Goal: Task Accomplishment & Management: Manage account settings

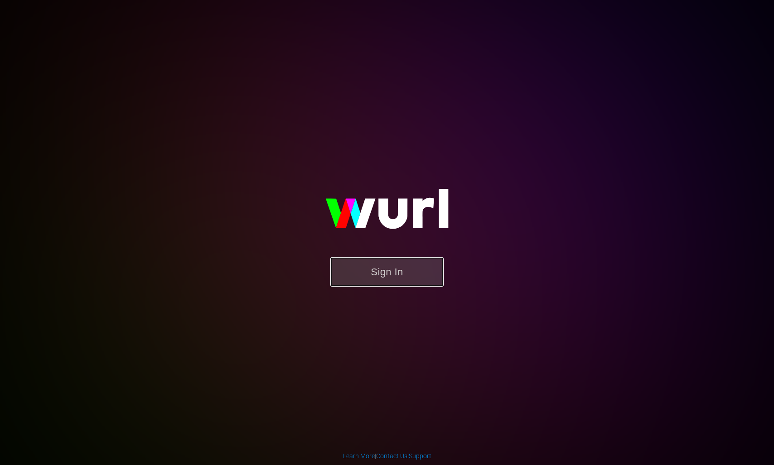
click at [380, 273] on button "Sign In" at bounding box center [386, 271] width 113 height 29
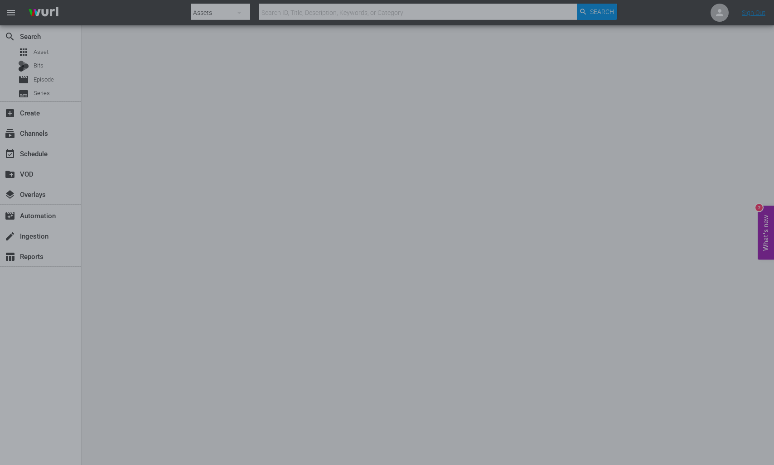
click at [222, 219] on div at bounding box center [387, 232] width 774 height 465
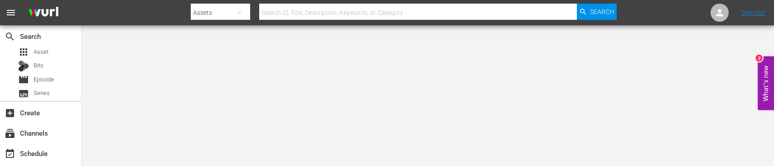
click at [108, 85] on body "menu Search By Assets Search ID, Title, Description, Keywords, or Category Sear…" at bounding box center [387, 83] width 774 height 166
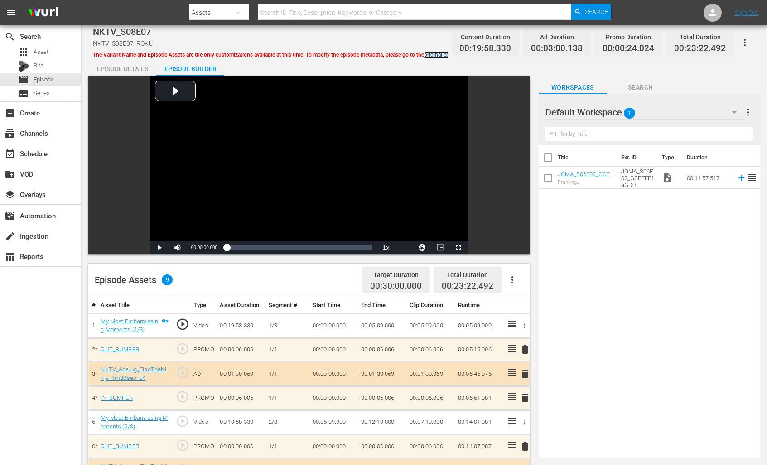
click at [435, 56] on link "original episode" at bounding box center [443, 55] width 39 height 6
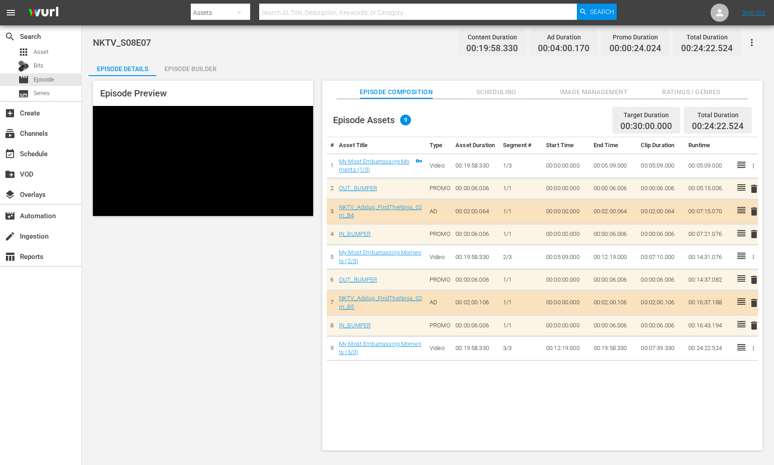
click at [210, 63] on div "Episode Builder" at bounding box center [190, 69] width 68 height 22
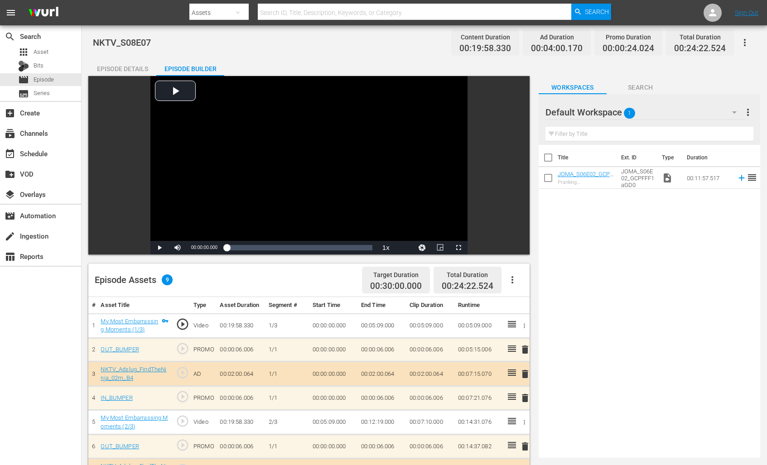
click at [243, 15] on button "button" at bounding box center [238, 13] width 22 height 22
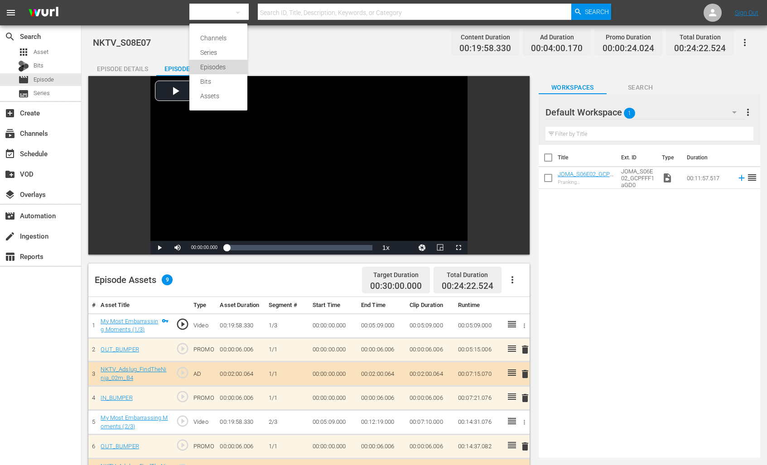
click at [224, 64] on div "Episodes" at bounding box center [218, 67] width 36 height 14
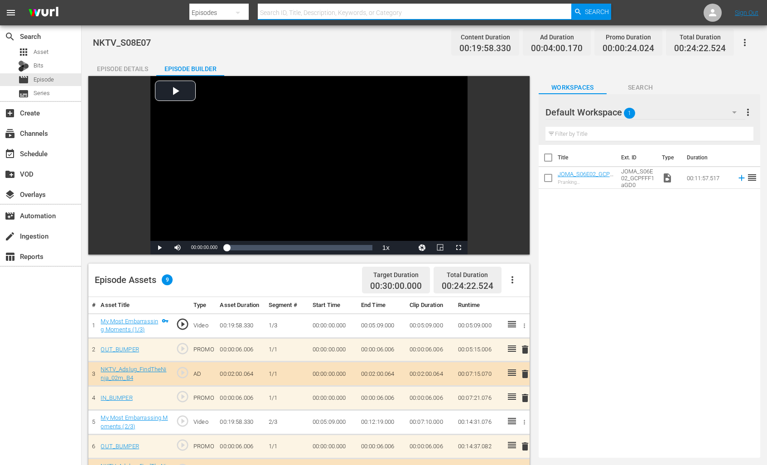
click at [294, 15] on input "text" at bounding box center [415, 13] width 314 height 22
type input "NLSH"
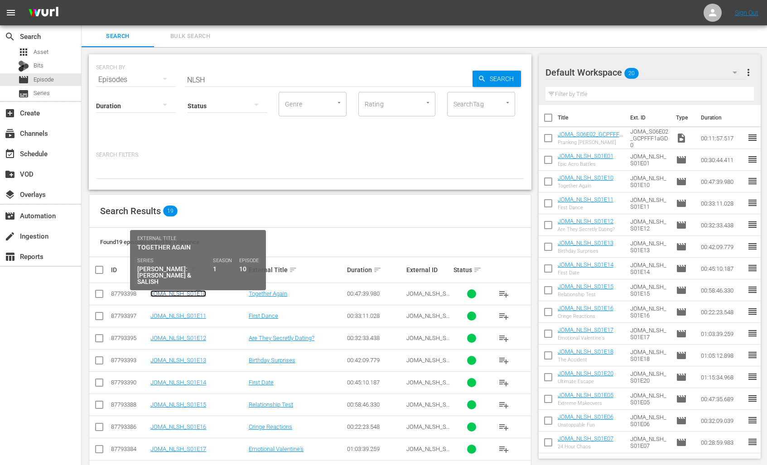
click at [186, 167] on link "JOMA_NLSH_S01E10" at bounding box center [178, 293] width 56 height 7
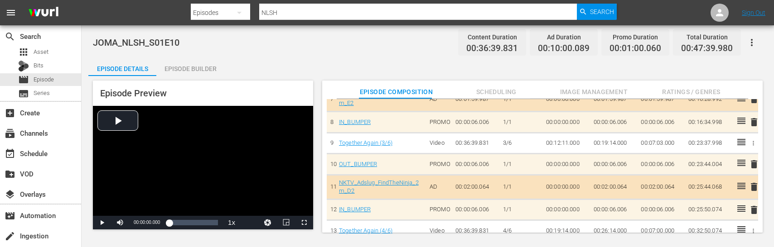
scroll to position [202, 0]
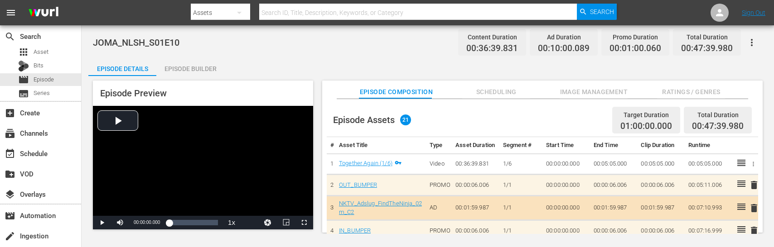
click at [756, 41] on icon "button" at bounding box center [751, 42] width 11 height 11
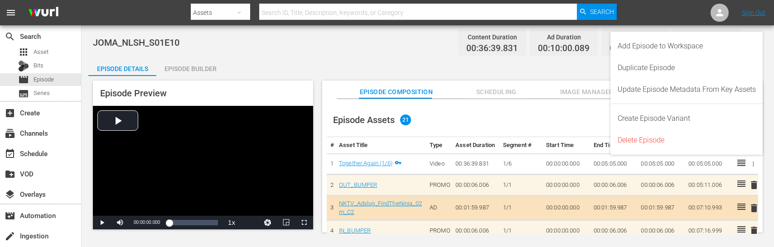
click at [512, 123] on div "Episode Assets 21 Target Duration 01:00:00.000 Total Duration 00:47:39.980" at bounding box center [542, 121] width 431 height 34
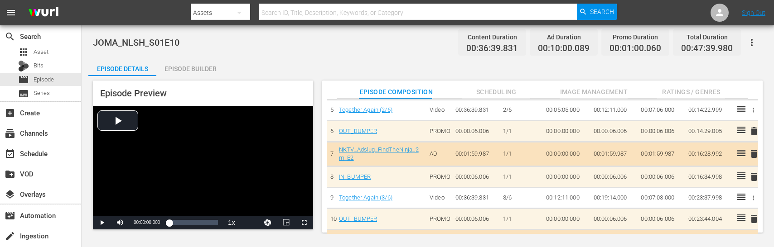
scroll to position [155, 0]
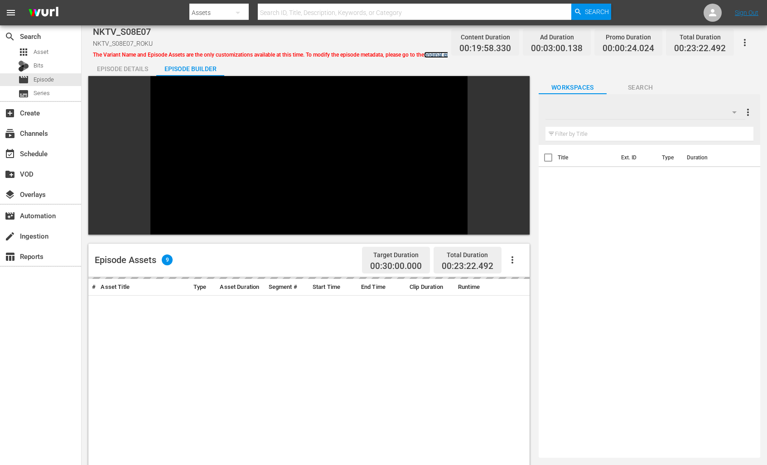
click at [442, 53] on link "original episode" at bounding box center [443, 55] width 39 height 6
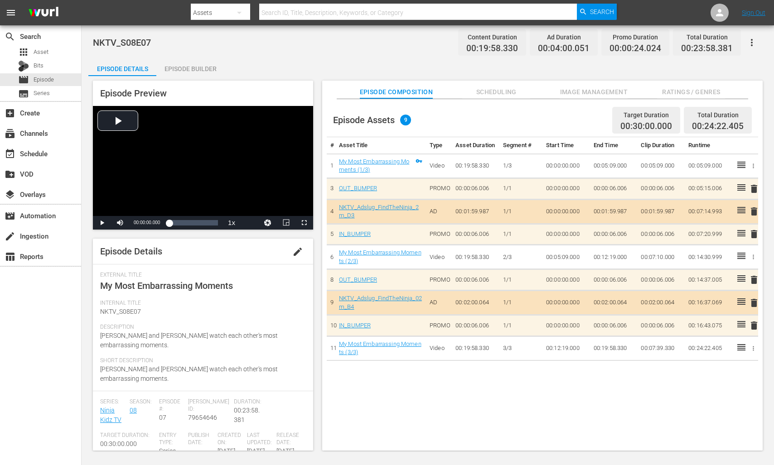
click at [471, 88] on span "Scheduling" at bounding box center [496, 92] width 68 height 11
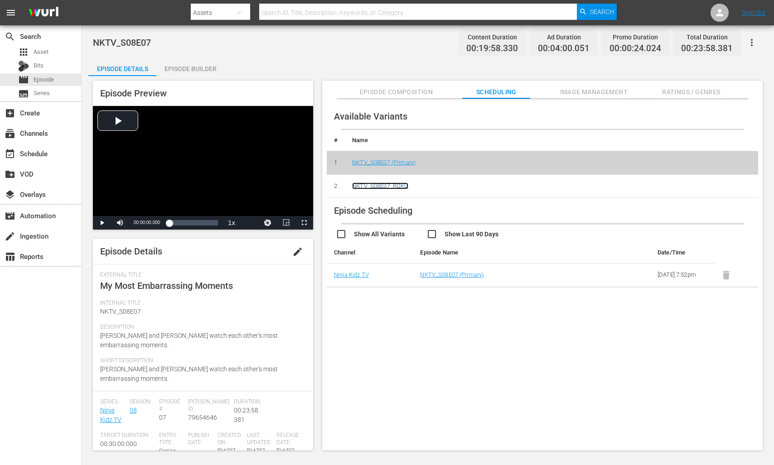
click at [403, 185] on link "NKTV_S08E07_ROKU" at bounding box center [380, 186] width 56 height 7
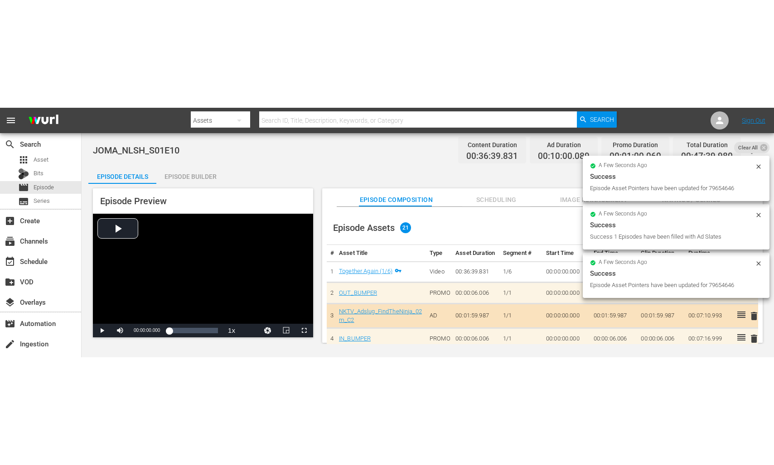
scroll to position [155, 0]
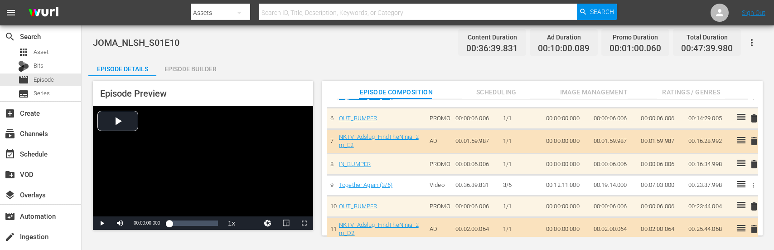
click at [113, 17] on nav "menu Search By Assets Search ID, Title, Description, Keywords, or Category Sear…" at bounding box center [387, 12] width 774 height 25
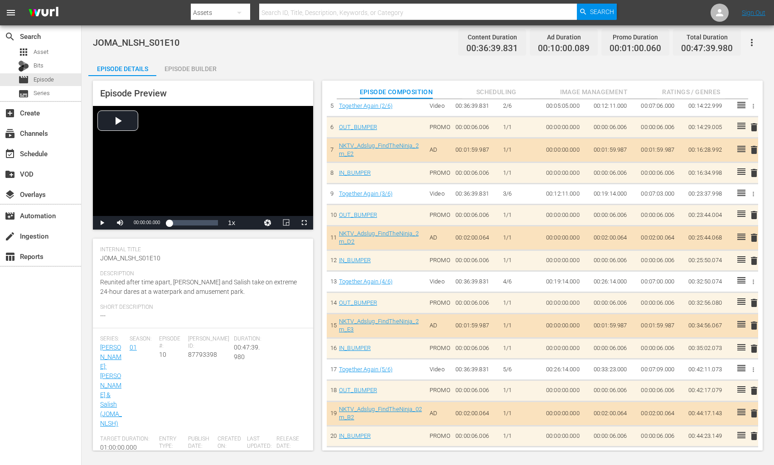
scroll to position [81, 0]
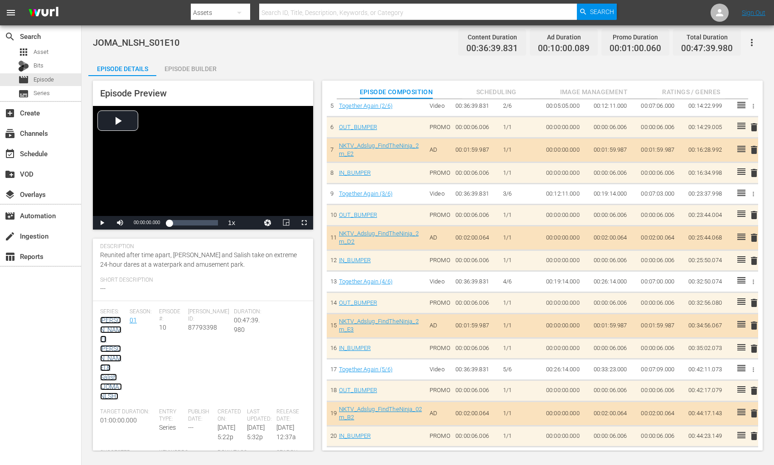
click at [111, 249] on link "Nalish: Nidal & Salish (JOMA_NLSH)" at bounding box center [111, 358] width 22 height 83
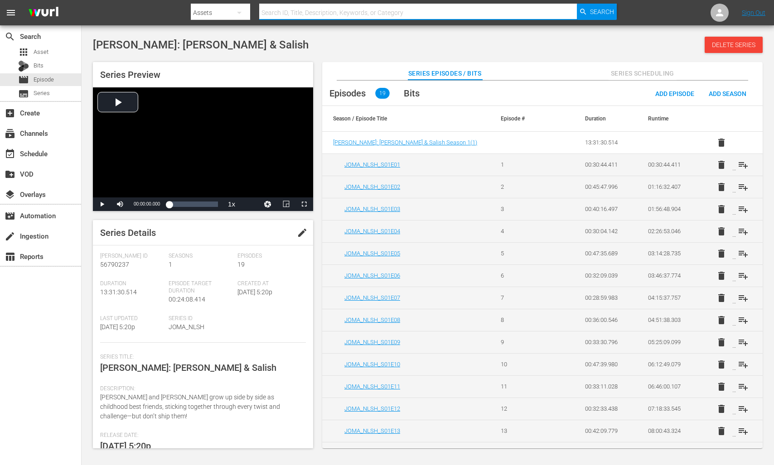
click at [278, 19] on div "Search ID, Title, Description, Keywords, or Category" at bounding box center [417, 13] width 317 height 22
click at [241, 8] on icon "button" at bounding box center [239, 12] width 11 height 11
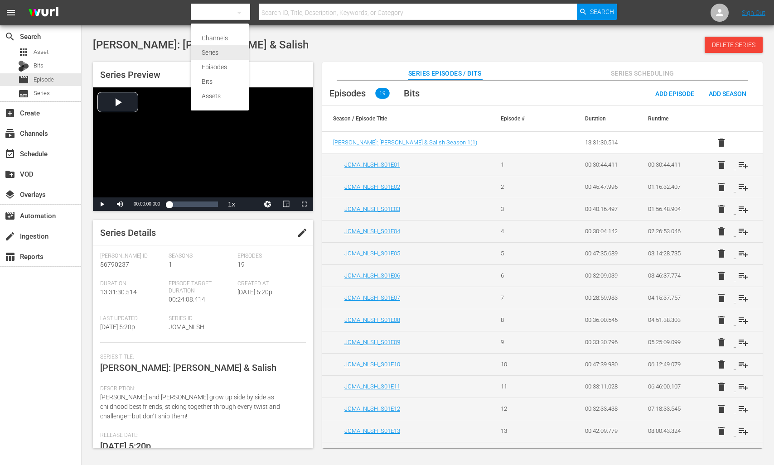
click at [223, 55] on div "Series" at bounding box center [220, 52] width 36 height 14
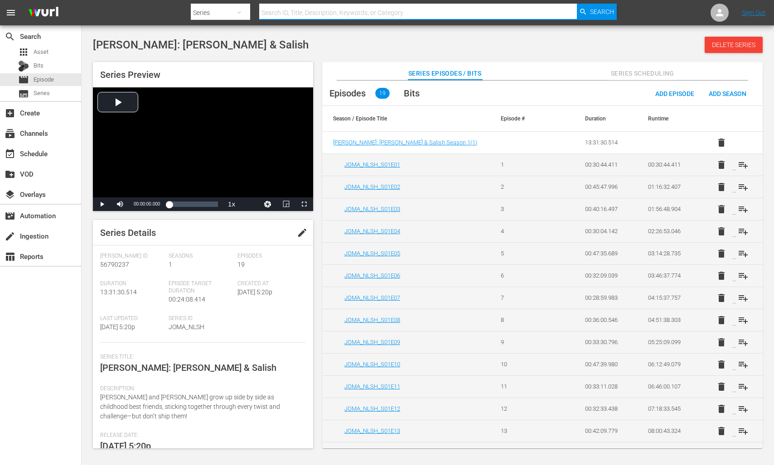
click at [281, 19] on input "text" at bounding box center [417, 13] width 317 height 22
type input "Jordan"
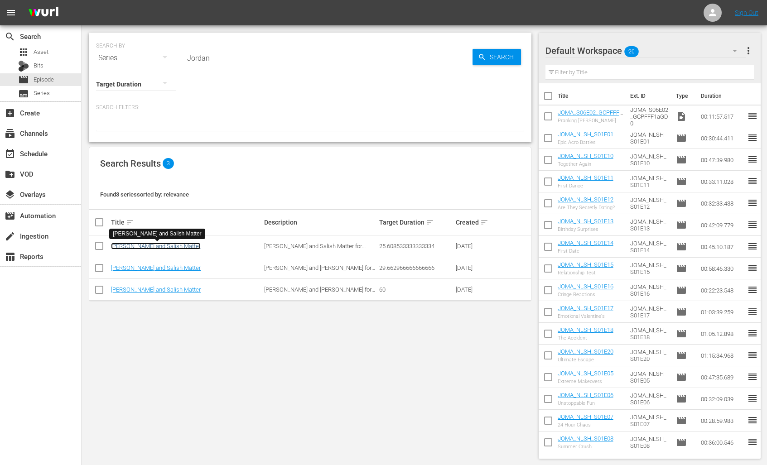
click at [165, 249] on link "[PERSON_NAME] and Salish Matter" at bounding box center [156, 246] width 90 height 7
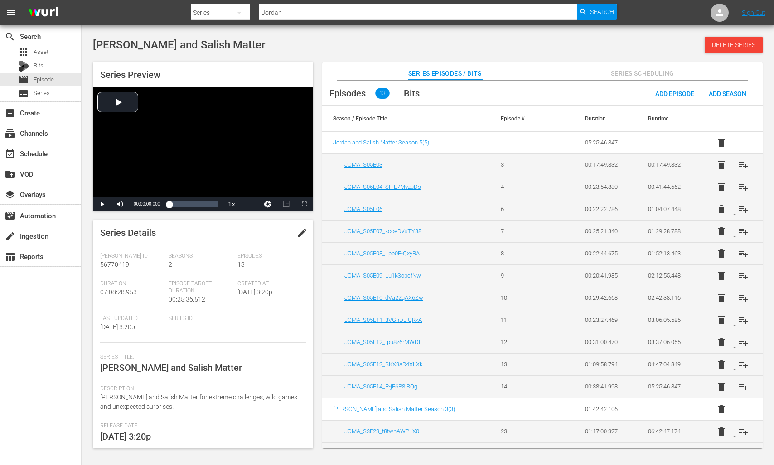
scroll to position [17, 0]
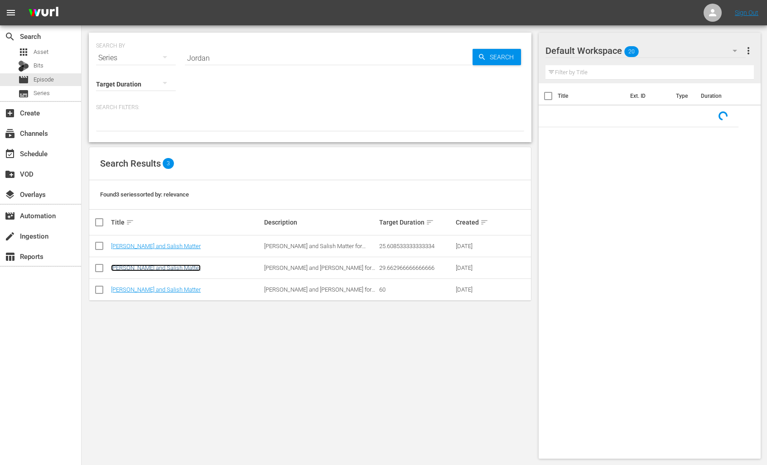
click at [164, 249] on link "[PERSON_NAME] and Salish Matter" at bounding box center [156, 268] width 90 height 7
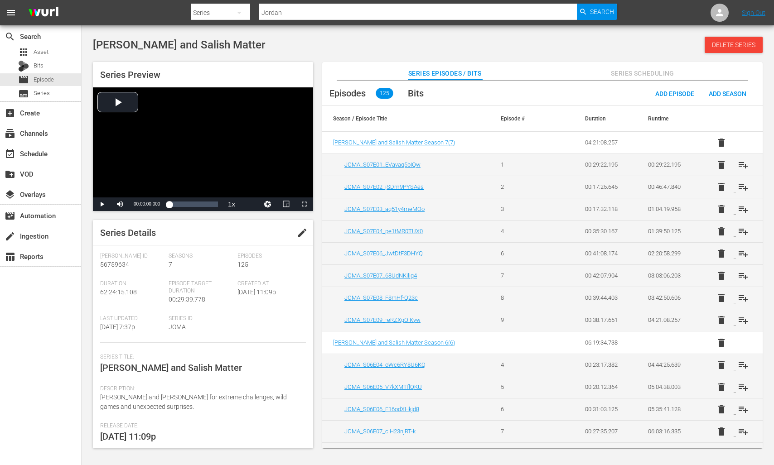
click at [225, 8] on div "Series" at bounding box center [220, 12] width 59 height 25
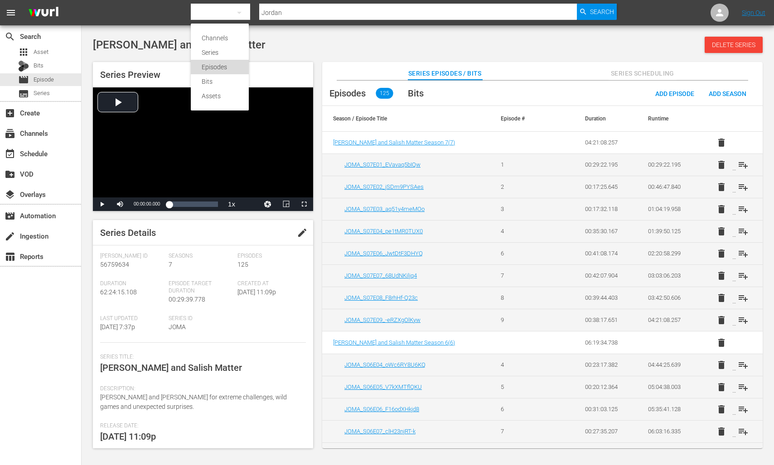
click at [215, 62] on div "Episodes" at bounding box center [220, 67] width 36 height 14
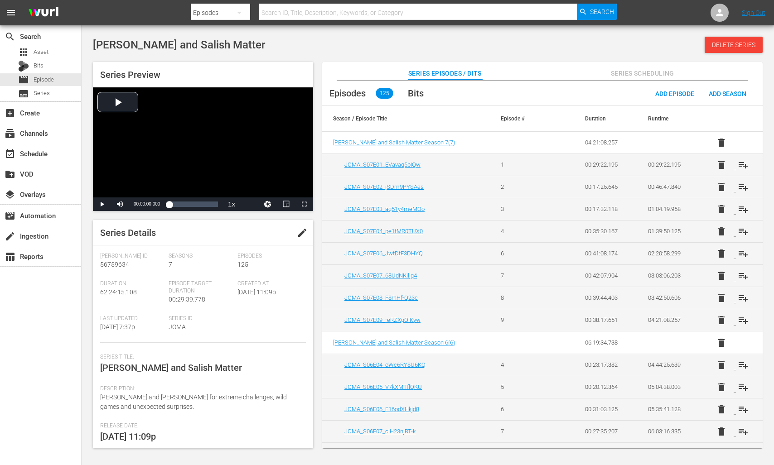
click at [291, 13] on input "text" at bounding box center [417, 13] width 317 height 22
paste input ""83812325""
type input ""83812325""
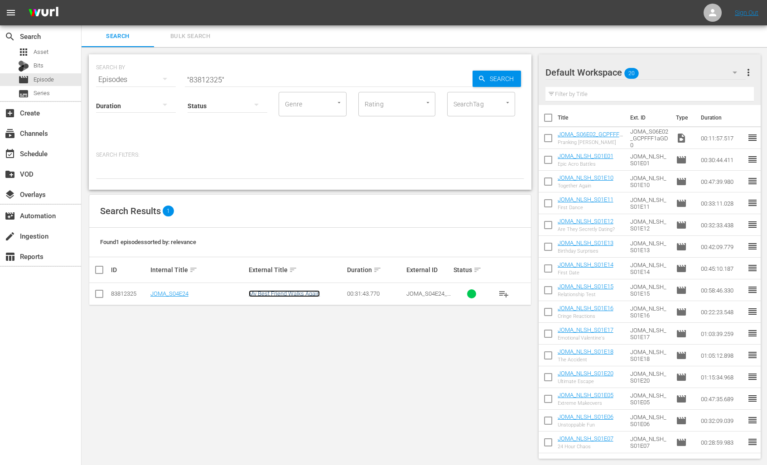
click at [291, 249] on link "My Best Friend Walks Again" at bounding box center [284, 293] width 71 height 7
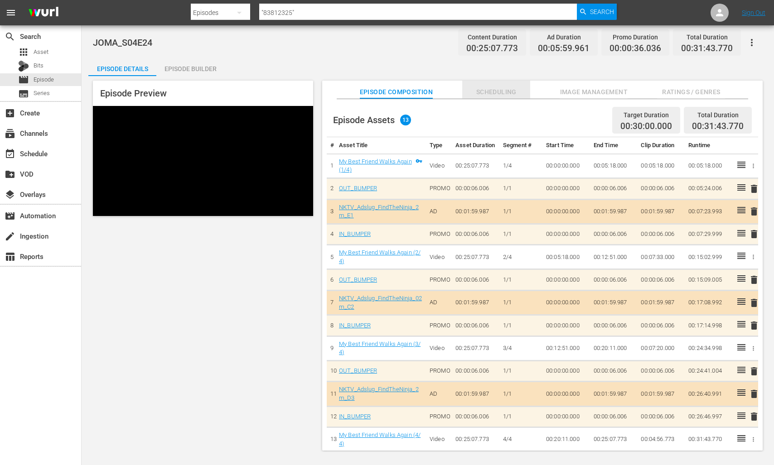
click at [486, 94] on span "Scheduling" at bounding box center [496, 92] width 68 height 11
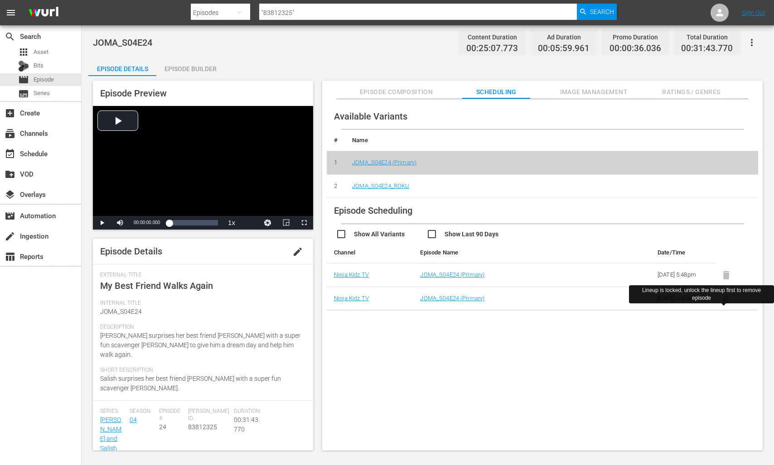
click at [724, 249] on span at bounding box center [726, 298] width 22 height 7
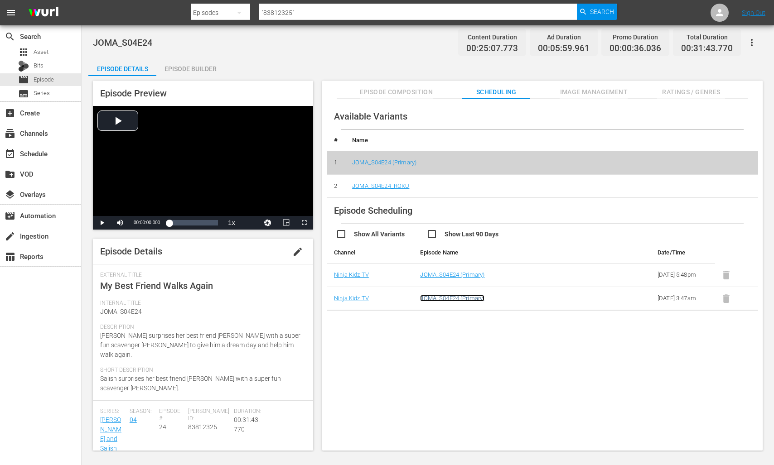
click at [451, 249] on link "JOMA_S04E24 (Primary)" at bounding box center [452, 298] width 64 height 7
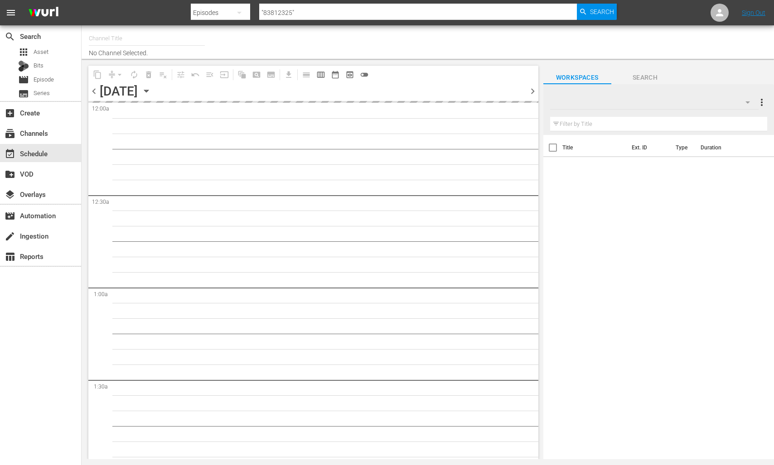
type input "Ninja Kidz TV (828)"
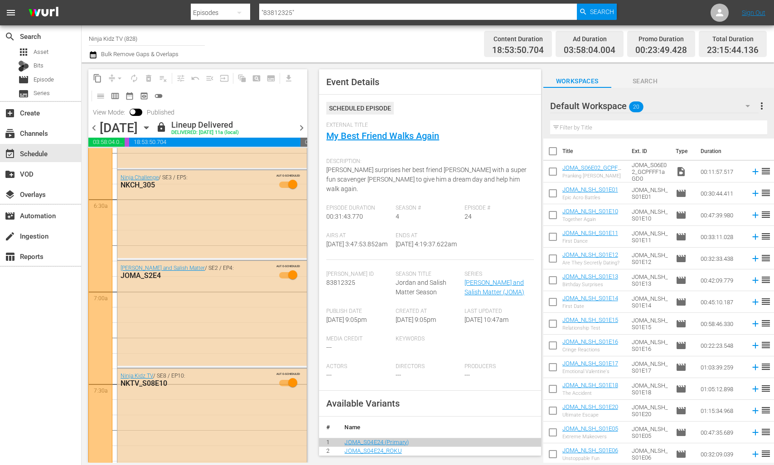
scroll to position [995, 0]
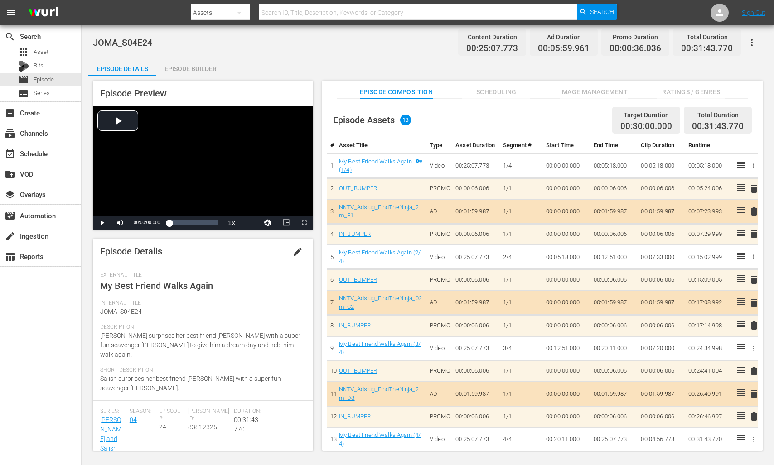
click at [287, 248] on button "edit" at bounding box center [298, 252] width 22 height 22
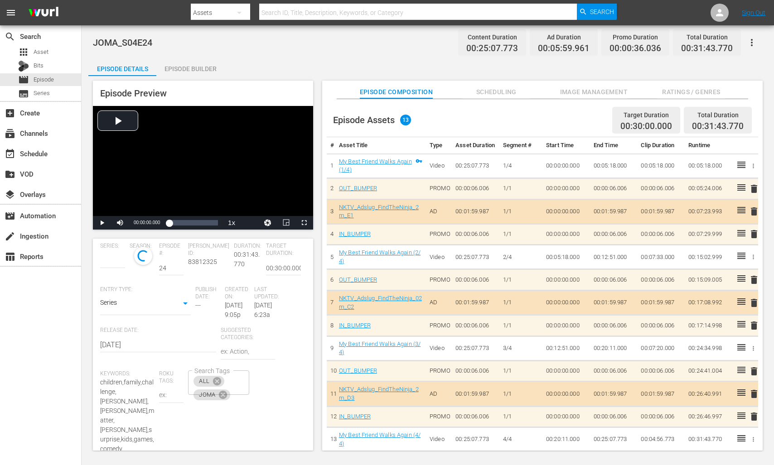
type input "[PERSON_NAME] and Salish Matter"
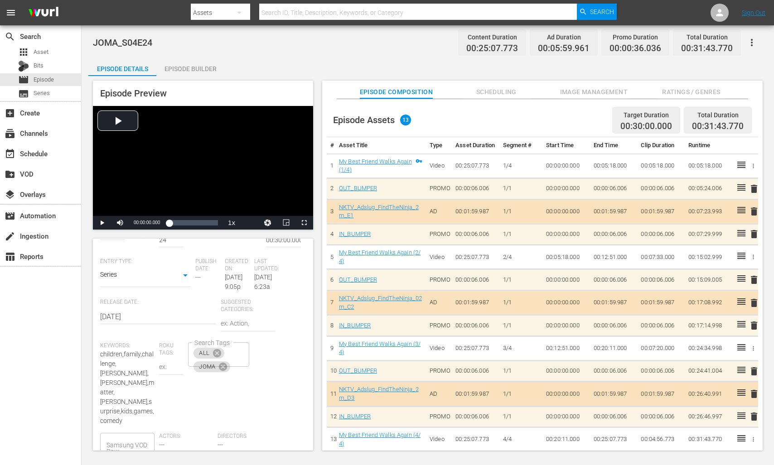
scroll to position [220, 0]
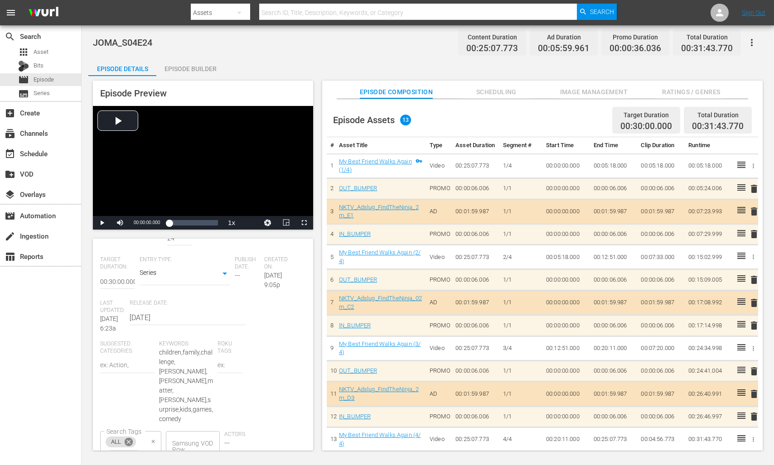
click at [134, 437] on icon at bounding box center [129, 442] width 10 height 10
click at [139, 438] on icon at bounding box center [134, 442] width 8 height 8
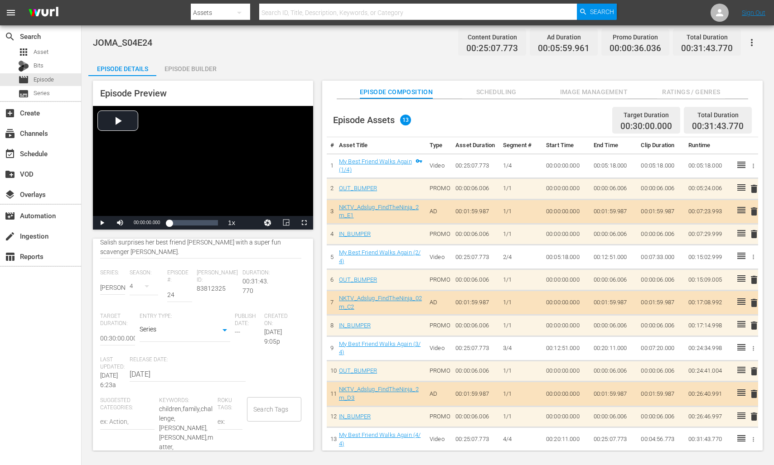
scroll to position [0, 0]
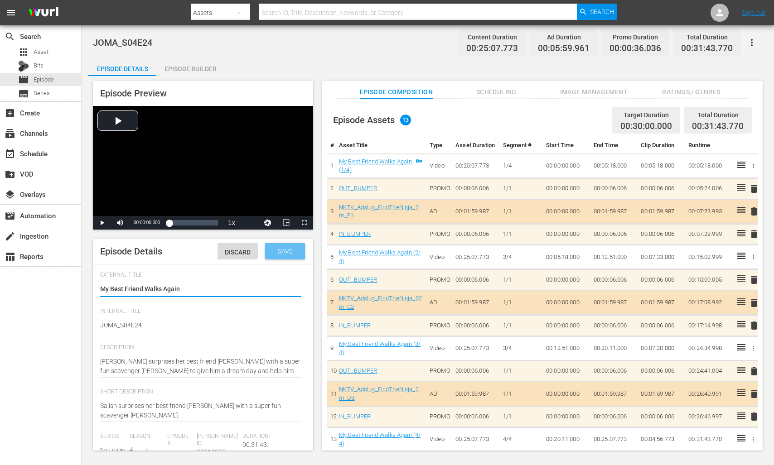
click at [278, 256] on div "Save" at bounding box center [285, 251] width 40 height 16
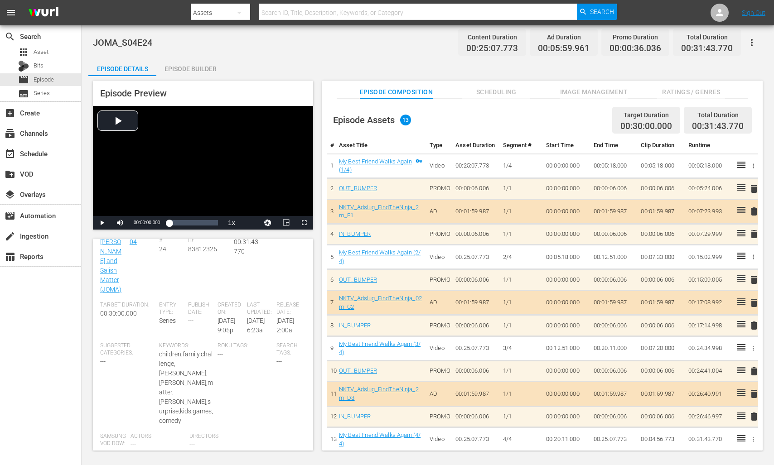
scroll to position [213, 0]
